Goal: Task Accomplishment & Management: Manage account settings

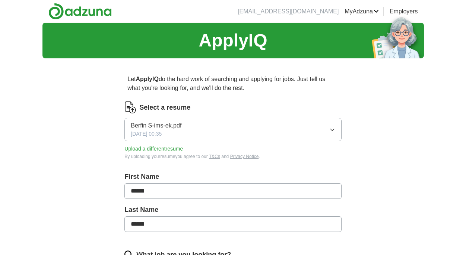
click at [258, 131] on button "Berfin S-ims-ek.pdf [DATE] 00:35" at bounding box center [232, 129] width 217 height 23
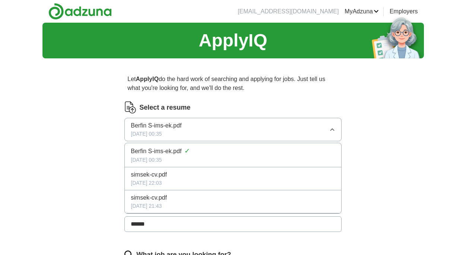
click at [255, 103] on div "Select a resume" at bounding box center [232, 108] width 217 height 12
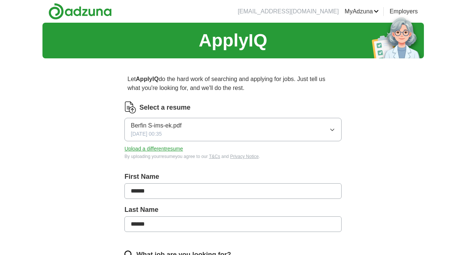
click at [178, 151] on button "Upload a different resume" at bounding box center [153, 149] width 58 height 8
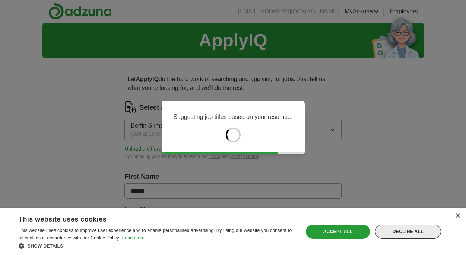
click at [393, 232] on div "Decline all" at bounding box center [408, 232] width 66 height 14
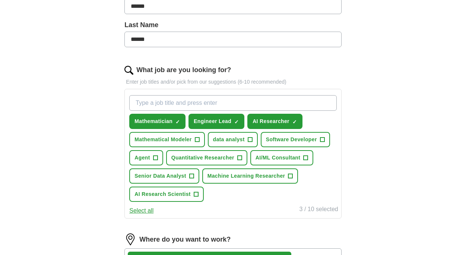
scroll to position [190, 0]
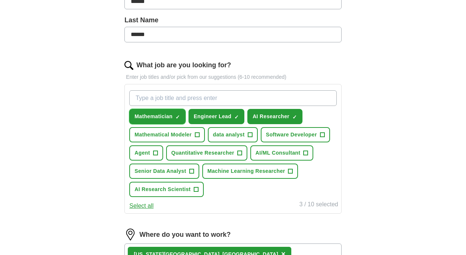
click at [181, 117] on button "Mathematician ✓ ×" at bounding box center [157, 116] width 56 height 15
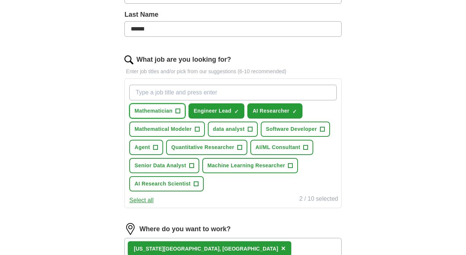
scroll to position [196, 0]
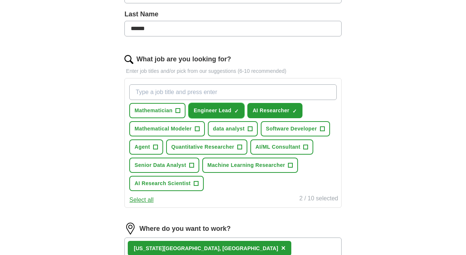
click at [0, 0] on span "×" at bounding box center [0, 0] width 0 height 0
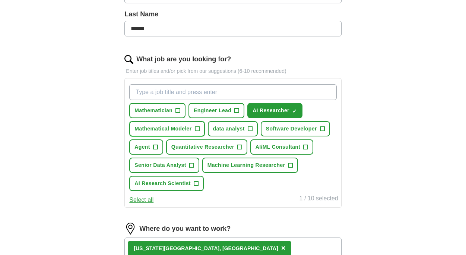
click at [199, 130] on span "+" at bounding box center [197, 129] width 4 height 6
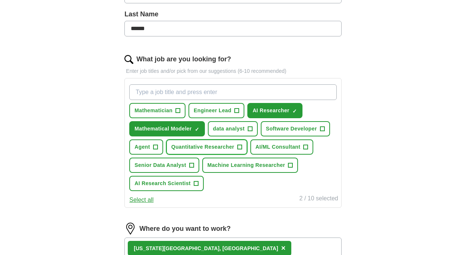
click at [240, 147] on span "+" at bounding box center [239, 147] width 4 height 6
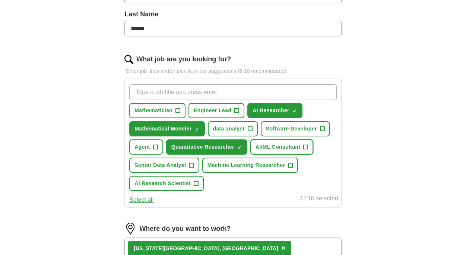
click at [306, 147] on span "+" at bounding box center [305, 147] width 4 height 6
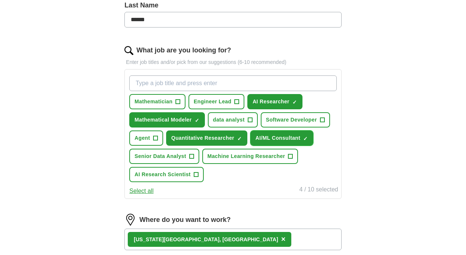
scroll to position [205, 0]
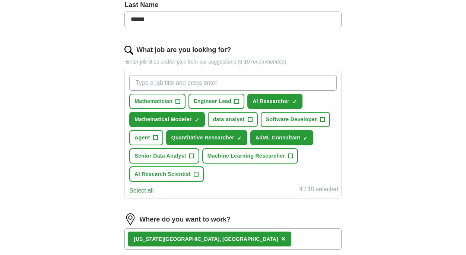
click at [196, 175] on span "+" at bounding box center [196, 175] width 4 height 6
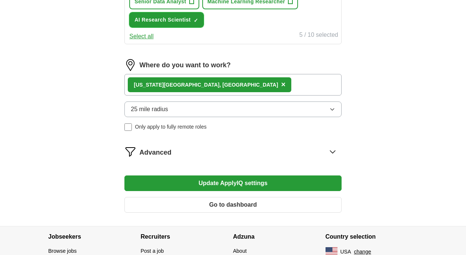
scroll to position [361, 0]
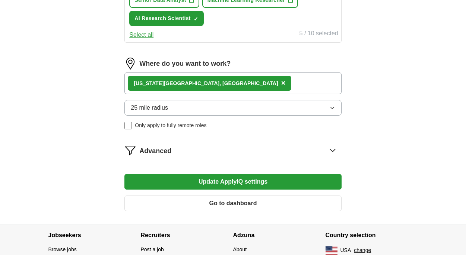
click at [195, 184] on button "Update ApplyIQ settings" at bounding box center [232, 182] width 217 height 16
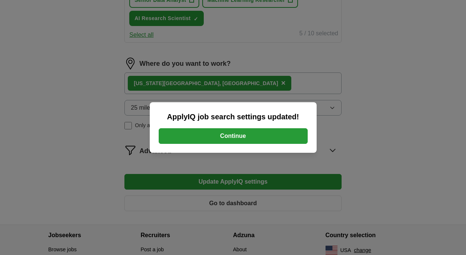
click at [205, 137] on button "Continue" at bounding box center [233, 136] width 149 height 16
